Goal: Task Accomplishment & Management: Complete application form

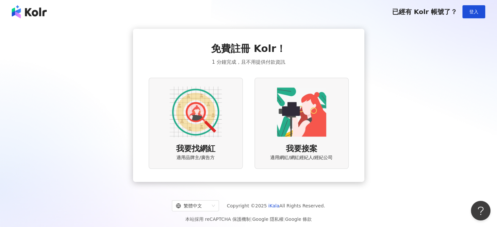
click at [204, 116] on img at bounding box center [196, 112] width 52 height 52
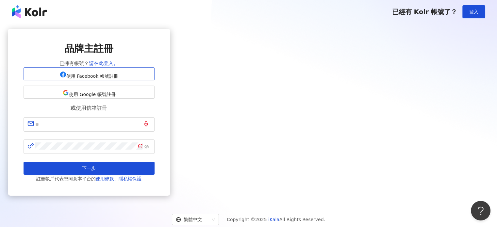
click at [118, 79] on span "使用 Facebook 帳號註冊" at bounding box center [92, 76] width 52 height 5
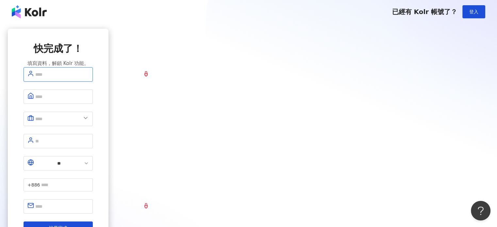
click at [89, 79] on input "text" at bounding box center [62, 74] width 54 height 9
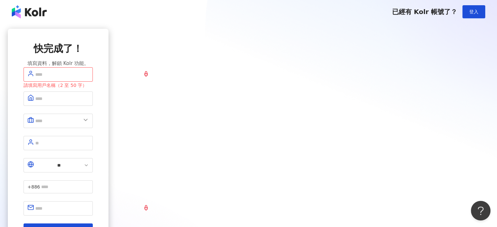
click at [109, 99] on div "快完成了！ 填寫資料，解鎖 Kolr 功能。 請填寫用戶名稱（2 至 50 字） ** +886 註冊完成" at bounding box center [58, 139] width 101 height 221
click at [89, 79] on input "text" at bounding box center [62, 74] width 54 height 9
type input "****"
click at [89, 103] on input "text" at bounding box center [62, 98] width 54 height 9
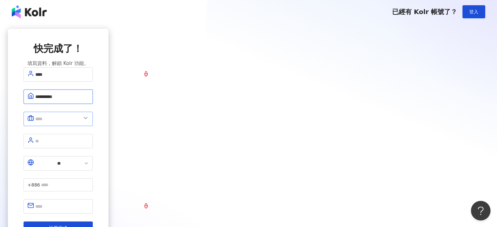
type input "**********"
click at [81, 122] on input "text" at bounding box center [58, 119] width 46 height 9
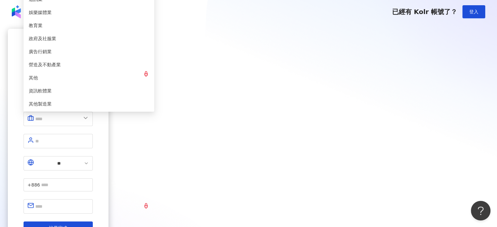
type input "******"
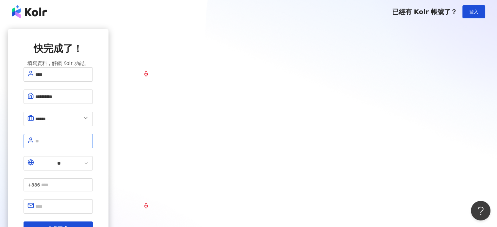
click at [93, 144] on span at bounding box center [58, 141] width 69 height 14
type input "****"
click at [89, 181] on input "text" at bounding box center [65, 184] width 48 height 7
type input "**********"
click at [89, 202] on input "text" at bounding box center [62, 206] width 54 height 9
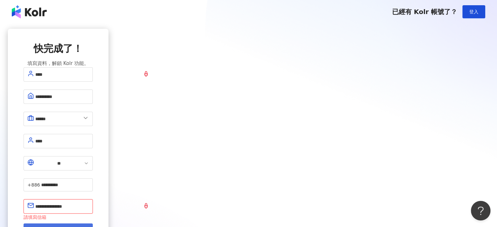
type input "**********"
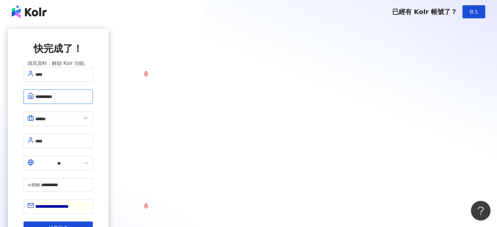
drag, startPoint x: 246, startPoint y: 102, endPoint x: 192, endPoint y: 106, distance: 53.8
click at [93, 104] on span "**********" at bounding box center [58, 97] width 69 height 14
type input "******"
click at [93, 222] on button "註冊完成" at bounding box center [58, 228] width 69 height 13
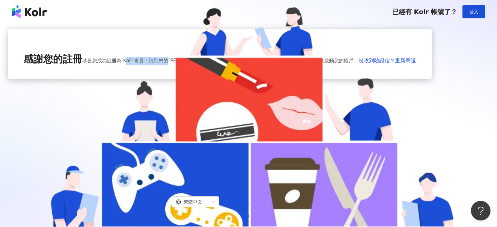
drag, startPoint x: 269, startPoint y: 146, endPoint x: 300, endPoint y: 144, distance: 31.1
click at [300, 65] on span "恭喜您成功註冊為 Kolr 會員！請到您的 darrenc@shineland.tw 信箱收信，來啟動您的帳戶。" at bounding box center [220, 61] width 276 height 8
click at [308, 65] on span "恭喜您成功註冊為 Kolr 會員！請到您的 darrenc@shineland.tw 信箱收信，來啟動您的帳戶。" at bounding box center [220, 61] width 276 height 8
drag, startPoint x: 307, startPoint y: 153, endPoint x: 201, endPoint y: 142, distance: 106.3
click at [201, 66] on div "感謝您的註冊 恭喜您成功註冊為 Kolr 會員！請到您的 darrenc@shineland.tw 信箱收信，來啟動您的帳戶。 沒收到驗證信？重新寄送" at bounding box center [220, 59] width 393 height 14
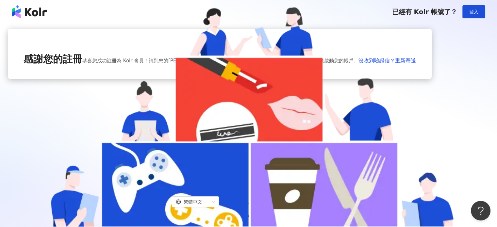
click at [324, 79] on div "感謝您的註冊 恭喜您成功註冊為 Kolr 會員！請到您的 darrenc@shineland.tw 信箱收信，來啟動您的帳戶。 沒收到驗證信？重新寄送" at bounding box center [220, 54] width 424 height 50
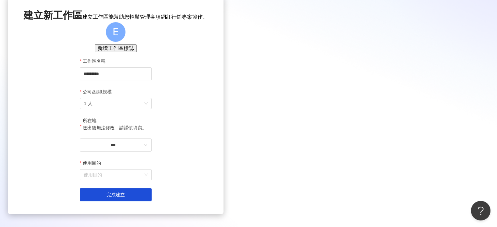
scroll to position [82, 0]
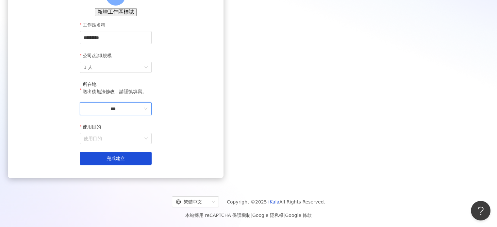
click at [143, 107] on input "***" at bounding box center [113, 108] width 59 height 7
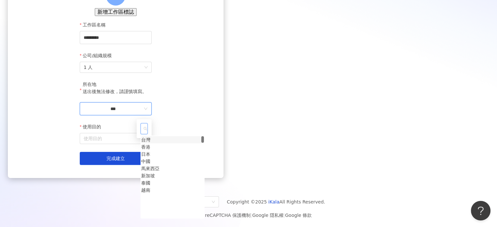
click at [150, 144] on div "台灣" at bounding box center [145, 139] width 9 height 7
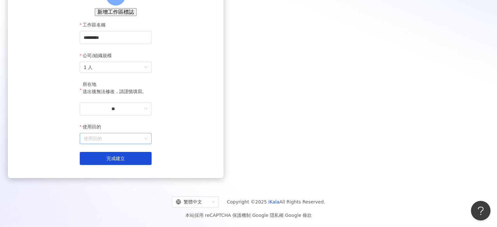
click at [148, 142] on input "使用目的" at bounding box center [116, 138] width 64 height 10
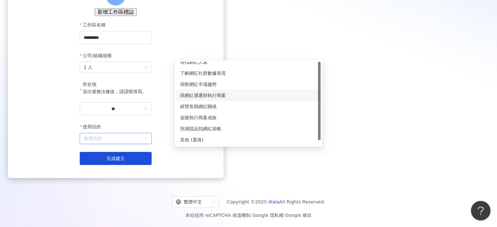
scroll to position [0, 0]
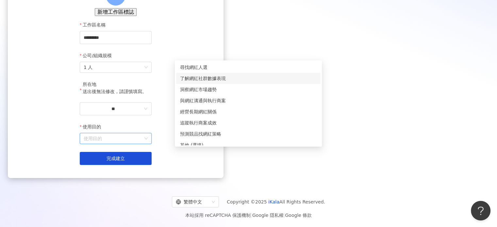
click at [202, 75] on div "了解網紅社群數據表現" at bounding box center [248, 78] width 137 height 7
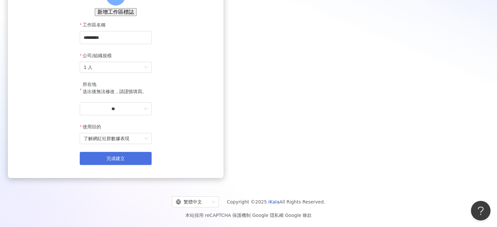
click at [152, 157] on button "完成建立" at bounding box center [116, 158] width 72 height 13
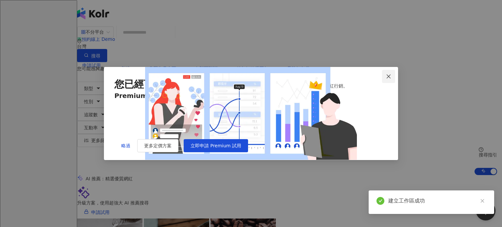
click at [387, 74] on icon "close" at bounding box center [388, 76] width 5 height 5
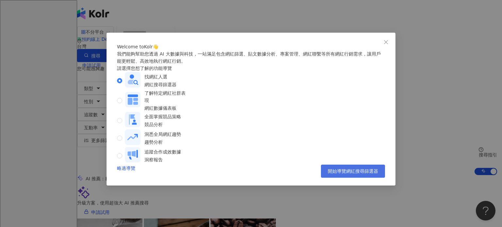
click at [349, 174] on span "開始導覽網紅搜尋篩選器" at bounding box center [353, 171] width 50 height 5
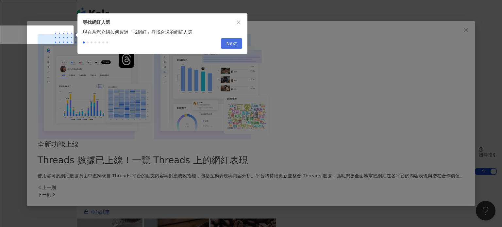
click at [232, 47] on span "Next" at bounding box center [231, 44] width 11 height 10
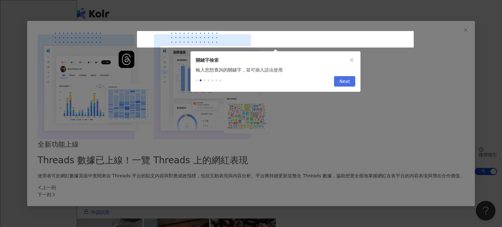
type input "*********"
click at [345, 85] on span "Next" at bounding box center [344, 82] width 11 height 10
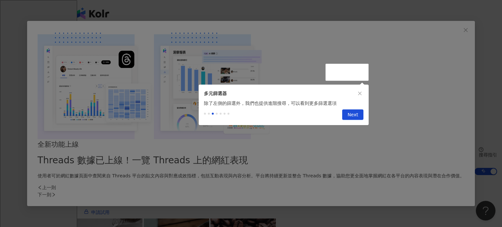
drag, startPoint x: 355, startPoint y: 120, endPoint x: 350, endPoint y: 111, distance: 10.4
click at [356, 119] on span "Next" at bounding box center [353, 115] width 11 height 10
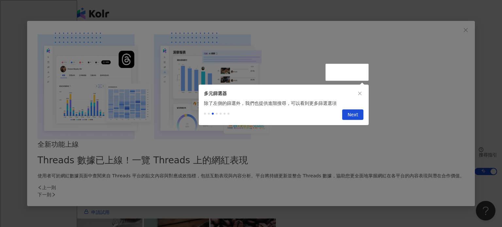
drag, startPoint x: 73, startPoint y: 68, endPoint x: 90, endPoint y: 128, distance: 62.6
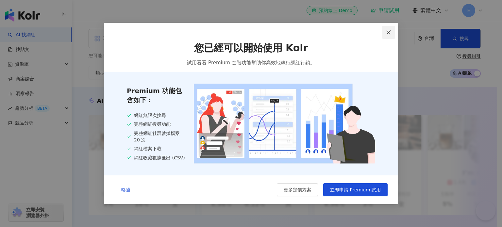
click at [388, 30] on icon "close" at bounding box center [388, 32] width 5 height 5
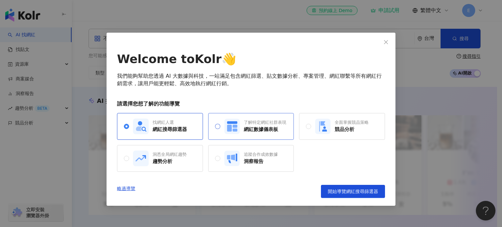
click at [231, 130] on rect at bounding box center [231, 126] width 15 height 15
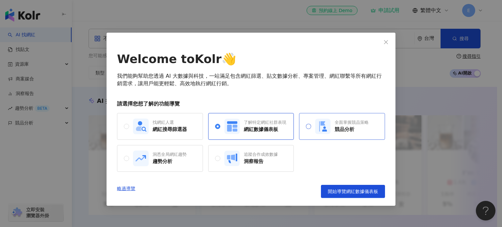
click at [348, 122] on div "全面掌握競品策略" at bounding box center [352, 123] width 34 height 6
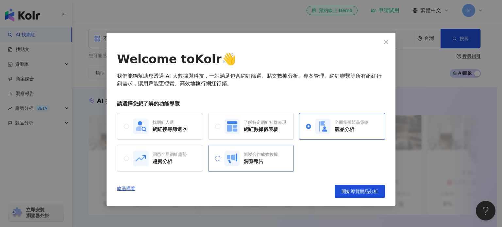
drag, startPoint x: 157, startPoint y: 156, endPoint x: 244, endPoint y: 157, distance: 86.3
click at [158, 155] on div "洞悉全局網紅趨勢" at bounding box center [170, 155] width 34 height 6
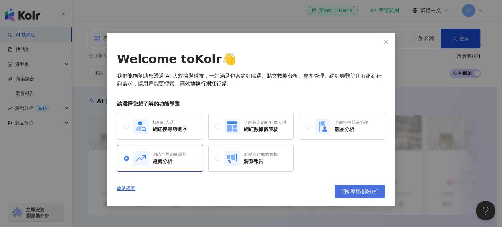
click at [377, 195] on button "開始導覽趨勢分析" at bounding box center [360, 191] width 50 height 13
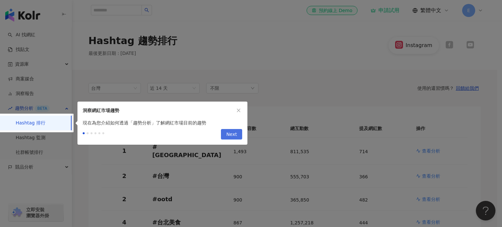
click at [230, 134] on span "Next" at bounding box center [231, 134] width 11 height 10
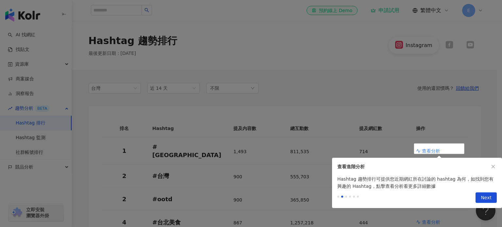
click at [488, 201] on span "Next" at bounding box center [486, 198] width 11 height 10
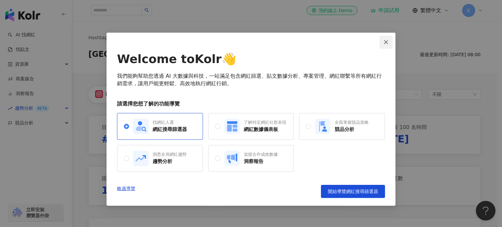
click at [384, 42] on icon "close" at bounding box center [385, 42] width 5 height 5
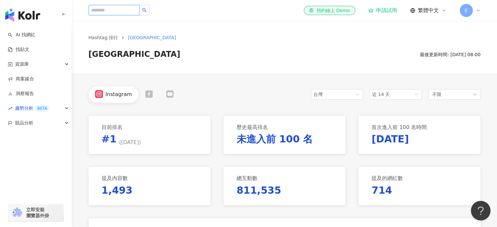
click at [128, 9] on input "search" at bounding box center [114, 10] width 51 height 10
click at [30, 34] on link "AI 找網紅" at bounding box center [21, 35] width 27 height 7
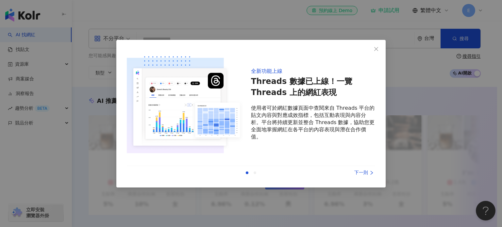
click at [361, 172] on div "下一則" at bounding box center [350, 172] width 49 height 7
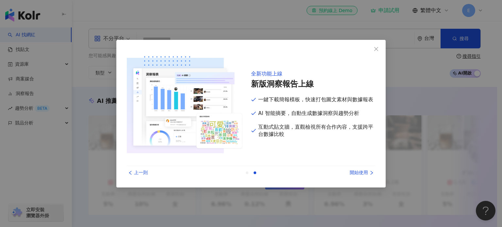
click at [360, 175] on div "開始使用" at bounding box center [350, 172] width 49 height 7
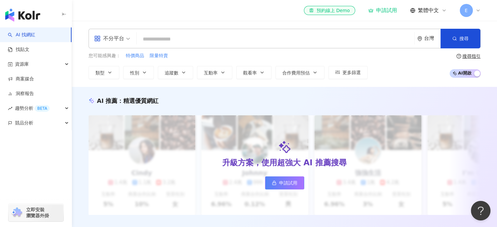
click at [158, 39] on input "search" at bounding box center [275, 39] width 273 height 12
click at [131, 39] on div "不分平台" at bounding box center [112, 38] width 43 height 19
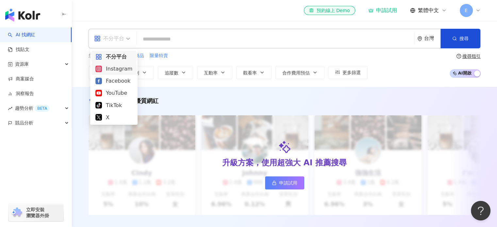
click at [116, 66] on div "Instagram" at bounding box center [113, 69] width 37 height 8
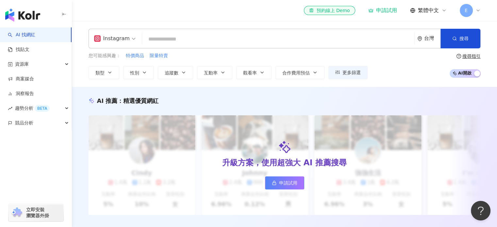
click at [131, 37] on span "Instagram" at bounding box center [115, 38] width 42 height 10
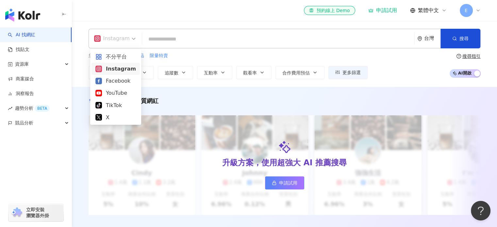
click at [131, 37] on span "Instagram" at bounding box center [115, 38] width 42 height 10
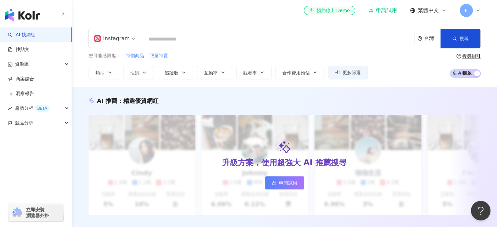
click at [180, 41] on input "search" at bounding box center [278, 39] width 267 height 12
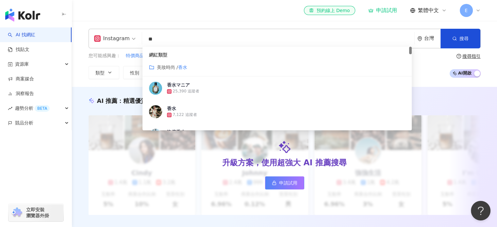
type input "**"
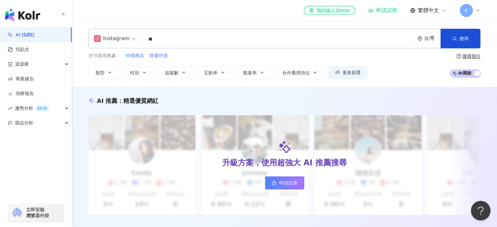
click at [204, 18] on div "el-icon-cs 預約線上 Demo 申請試用 繁體中文 E" at bounding box center [285, 10] width 392 height 21
click at [309, 70] on button "合作費用預估" at bounding box center [300, 72] width 49 height 13
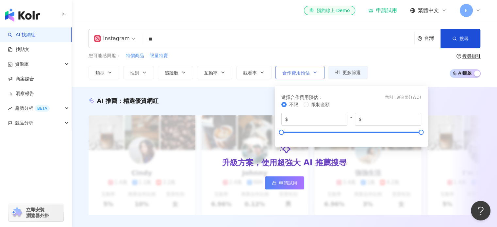
click at [309, 70] on button "合作費用預估" at bounding box center [300, 72] width 49 height 13
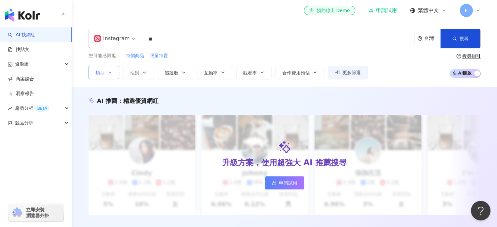
click at [104, 74] on span "類型" at bounding box center [99, 72] width 9 height 5
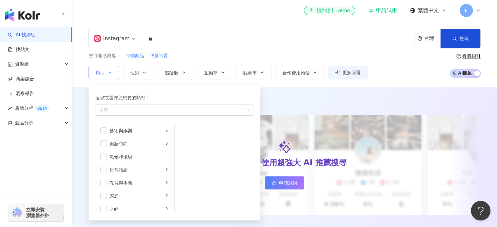
click at [104, 74] on button "類型 搜尋或選擇您想要的類型： 搜尋 藝術與娛樂 美妝時尚 氣候和環境 日常話題 教育與學習 家庭 財經 美食 命理占卜 遊戲 法政社會 生活風格 影視娛樂 …" at bounding box center [104, 72] width 31 height 13
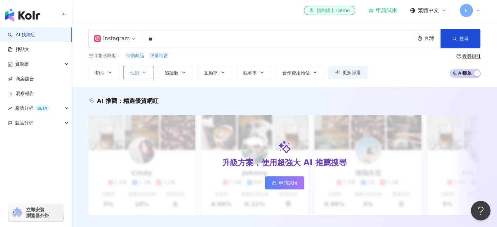
click at [144, 72] on icon "button" at bounding box center [144, 72] width 3 height 1
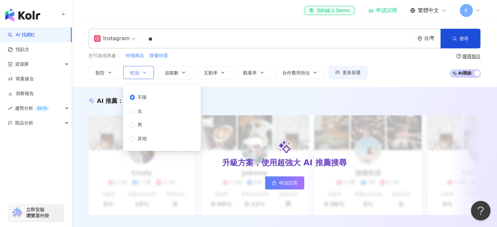
click at [144, 72] on icon "button" at bounding box center [144, 72] width 3 height 1
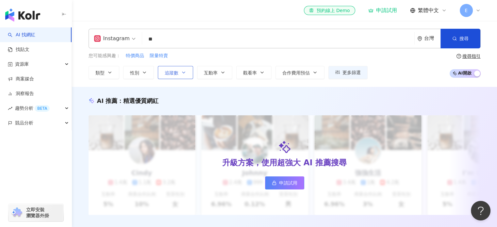
click at [179, 71] on button "追蹤數" at bounding box center [175, 72] width 35 height 13
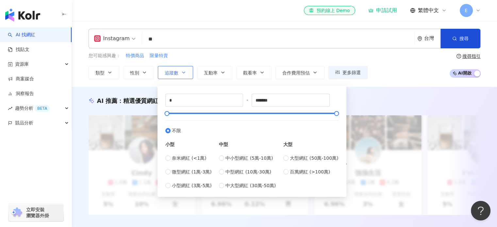
click at [179, 71] on button "追蹤數" at bounding box center [175, 72] width 35 height 13
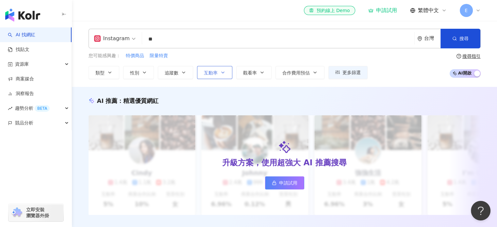
click at [219, 70] on button "互動率" at bounding box center [214, 72] width 35 height 13
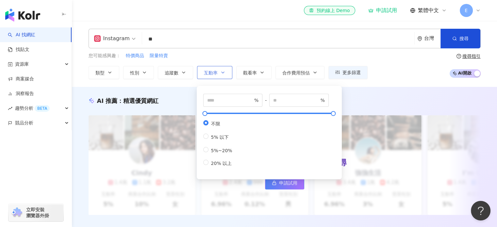
click at [219, 70] on button "互動率" at bounding box center [214, 72] width 35 height 13
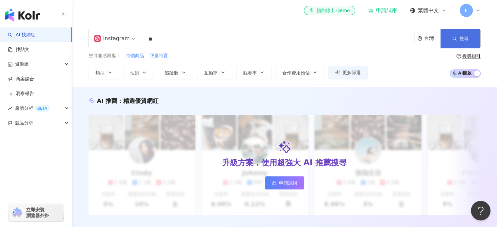
click at [461, 38] on span "搜尋" at bounding box center [464, 38] width 9 height 5
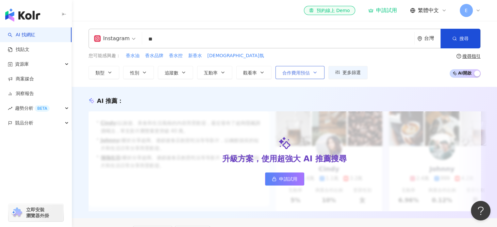
click at [313, 74] on icon "button" at bounding box center [315, 72] width 5 height 5
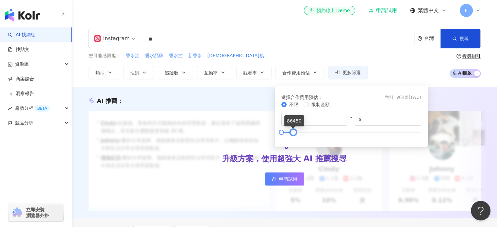
drag, startPoint x: 419, startPoint y: 134, endPoint x: 291, endPoint y: 134, distance: 127.8
click at [292, 134] on div at bounding box center [294, 132] width 4 height 4
type input "*****"
drag, startPoint x: 294, startPoint y: 133, endPoint x: 285, endPoint y: 134, distance: 9.2
click at [285, 134] on div at bounding box center [284, 132] width 4 height 4
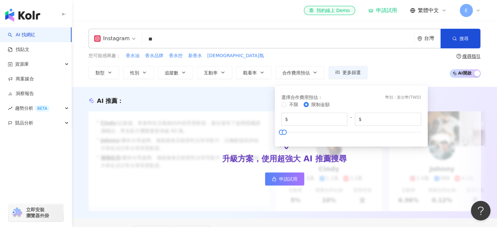
click at [385, 66] on div "您可能感興趣： 香水油 香水品牌 香水控 新香水 香氛 類型 性別 追蹤數 互動率 觀看率 合作費用預估 更多篩選 選擇合作費用預估 ： 幣別 ： 新台幣 (…" at bounding box center [285, 65] width 392 height 27
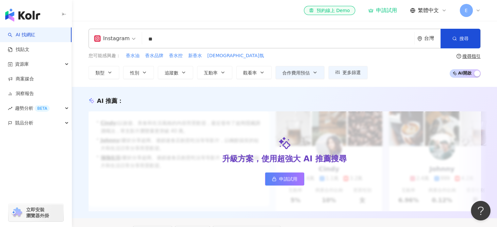
click at [385, 66] on div "您可能感興趣： 香水油 香水品牌 香水控 新香水 香氛 類型 性別 追蹤數 互動率 觀看率 合作費用預估 更多篩選 選擇合作費用預估 ： 幣別 ： 新台幣 (…" at bounding box center [285, 65] width 392 height 27
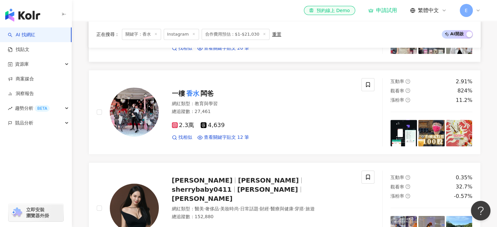
scroll to position [360, 0]
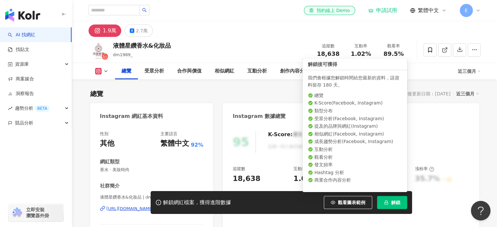
scroll to position [65, 0]
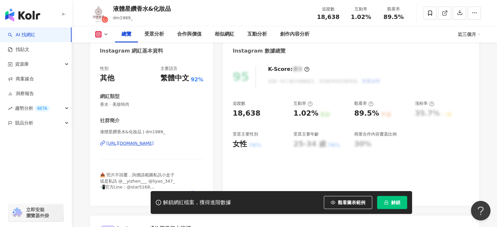
drag, startPoint x: 156, startPoint y: 144, endPoint x: 218, endPoint y: 124, distance: 65.0
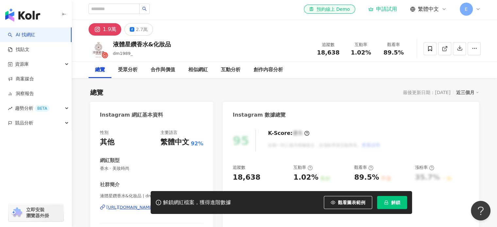
scroll to position [0, 0]
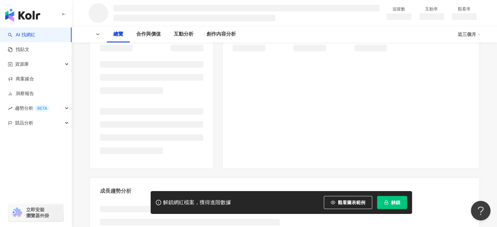
scroll to position [45, 0]
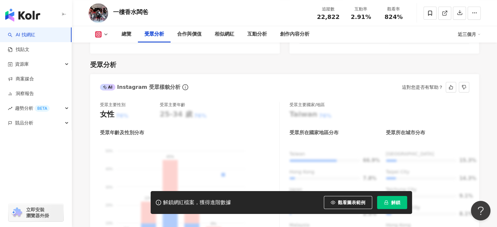
scroll to position [621, 0]
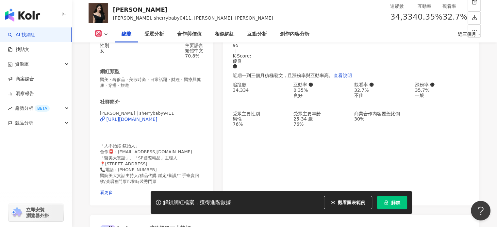
scroll to position [98, 0]
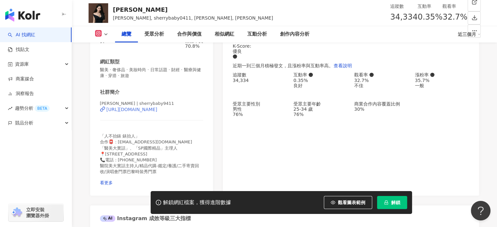
click at [158, 112] on div "[URL][DOMAIN_NAME]" at bounding box center [132, 109] width 51 height 5
click at [113, 180] on span "看更多" at bounding box center [106, 182] width 13 height 5
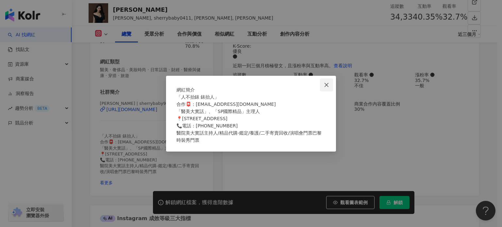
click at [327, 82] on icon "close" at bounding box center [326, 84] width 5 height 5
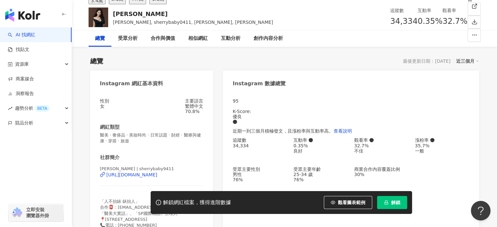
scroll to position [0, 0]
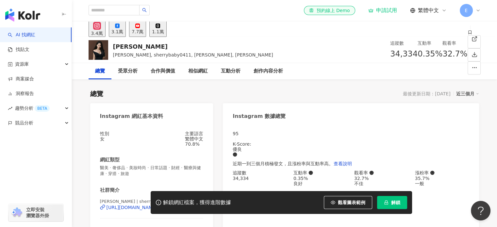
click at [385, 10] on div "申請試用" at bounding box center [382, 10] width 29 height 7
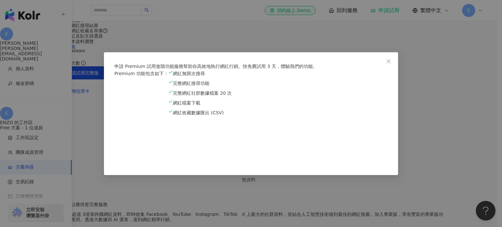
drag, startPoint x: 391, startPoint y: 33, endPoint x: 413, endPoint y: 40, distance: 23.2
click at [391, 59] on icon "close" at bounding box center [388, 61] width 5 height 5
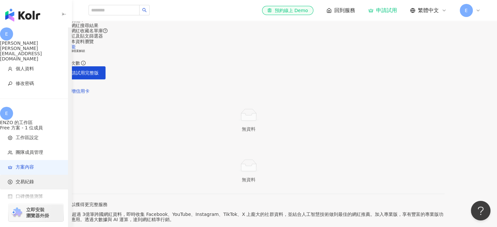
click at [21, 179] on span "交易紀錄" at bounding box center [25, 182] width 18 height 7
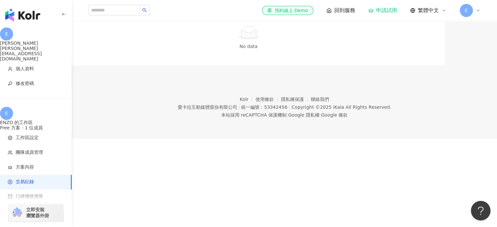
scroll to position [30, 0]
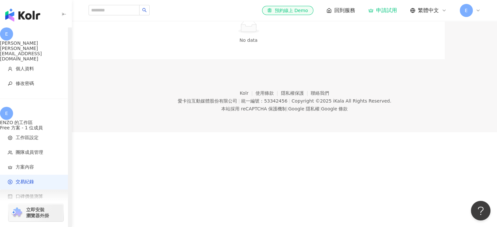
click at [38, 194] on span "口碑價值測算" at bounding box center [29, 197] width 27 height 7
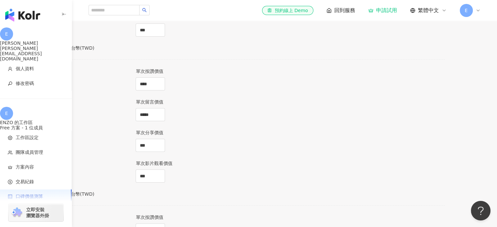
click at [344, 10] on span "回到服務" at bounding box center [344, 10] width 21 height 7
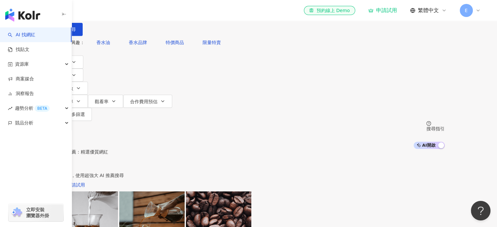
click at [85, 11] on span "不分平台" at bounding box center [71, 6] width 29 height 10
click at [114, 68] on div "Instagram" at bounding box center [111, 67] width 33 height 7
click at [148, 12] on input "search" at bounding box center [121, 6] width 53 height 12
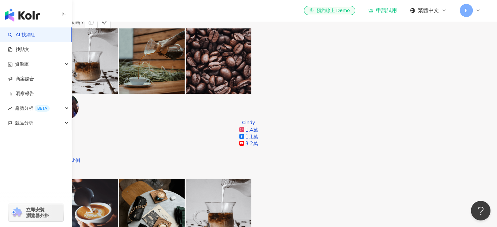
scroll to position [137, 0]
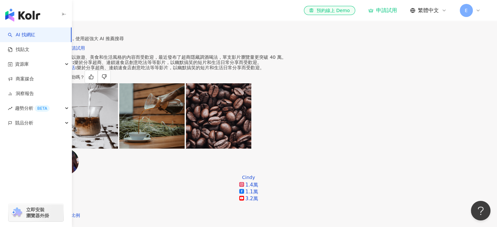
type input "**"
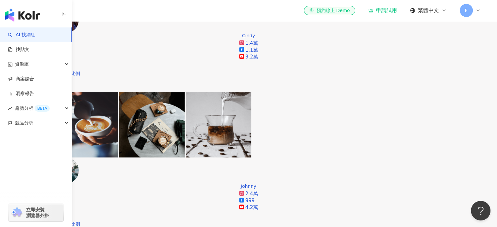
scroll to position [300, 0]
